Goal: Check status: Check status

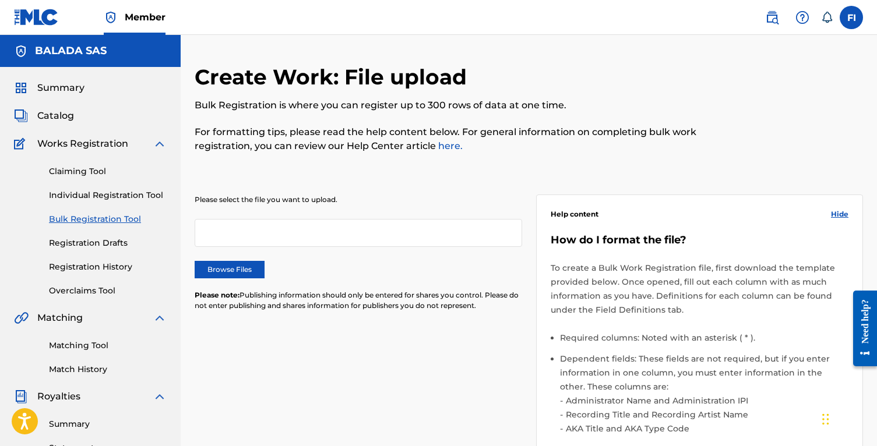
click at [97, 270] on link "Registration History" at bounding box center [108, 267] width 118 height 12
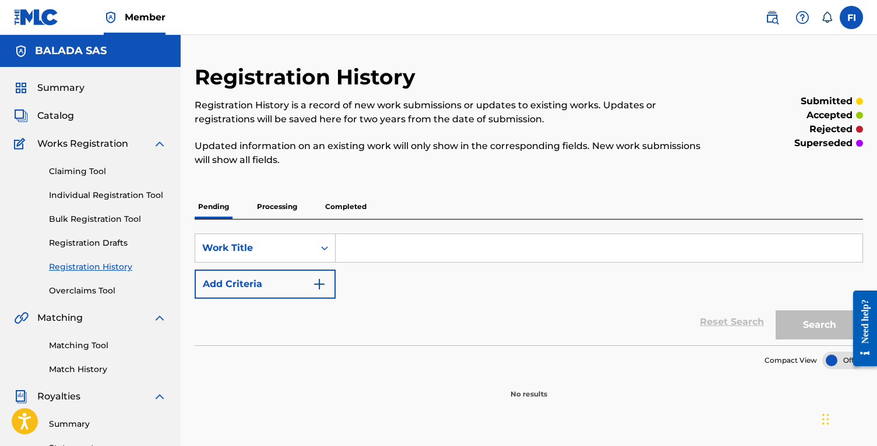
click at [280, 200] on p "Processing" at bounding box center [276, 207] width 47 height 24
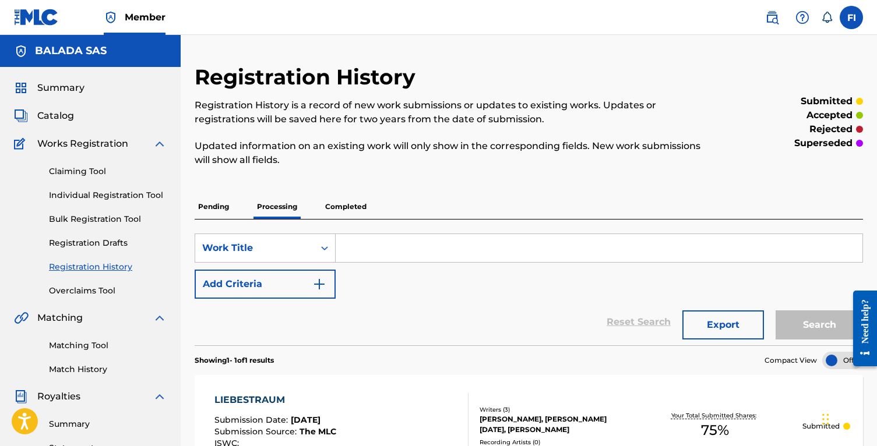
scroll to position [126, 0]
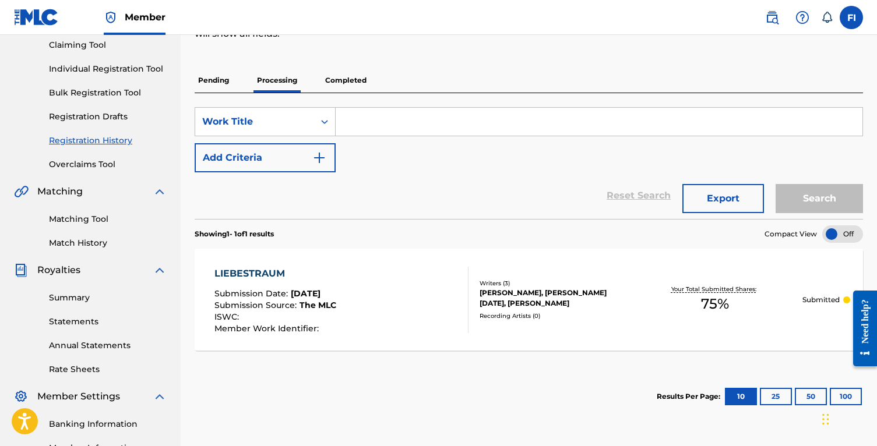
click at [94, 243] on link "Match History" at bounding box center [108, 243] width 118 height 12
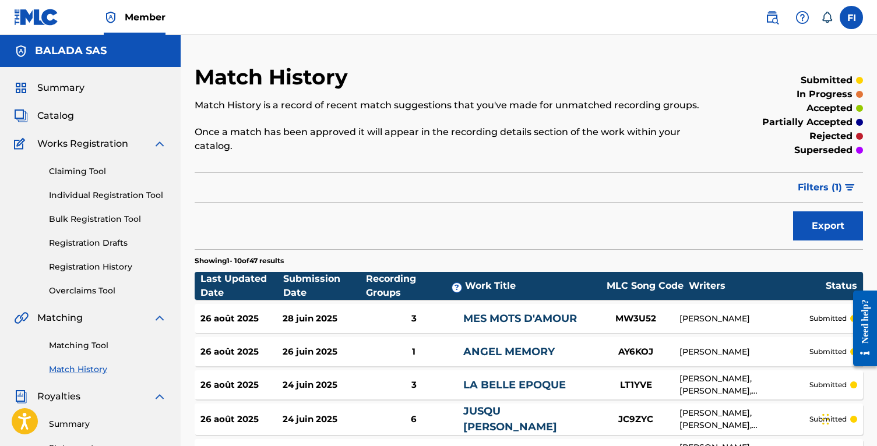
click at [75, 86] on span "Summary" at bounding box center [60, 88] width 47 height 14
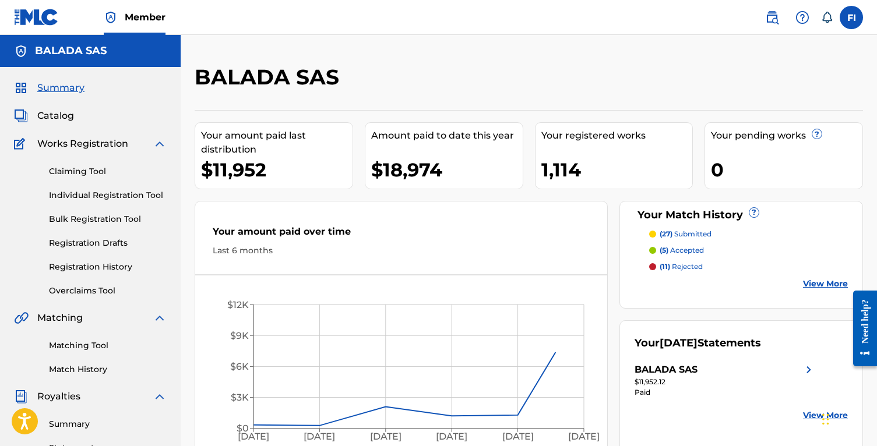
scroll to position [104, 0]
